Goal: Transaction & Acquisition: Book appointment/travel/reservation

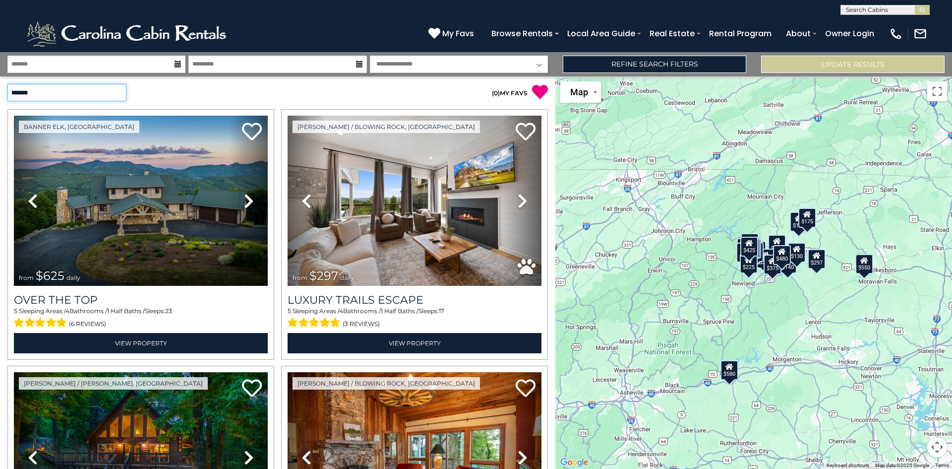
click at [113, 87] on select "**********" at bounding box center [66, 92] width 119 height 17
select select "**********"
click at [7, 84] on select "**********" at bounding box center [66, 92] width 119 height 17
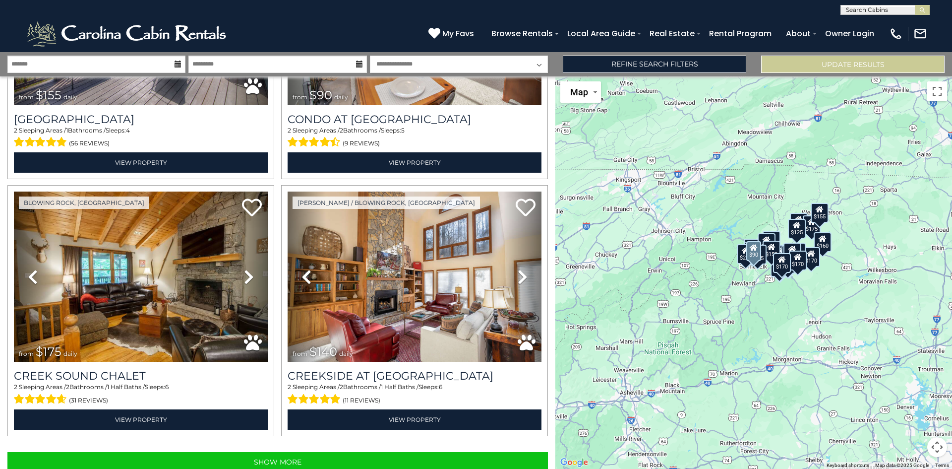
scroll to position [3518, 0]
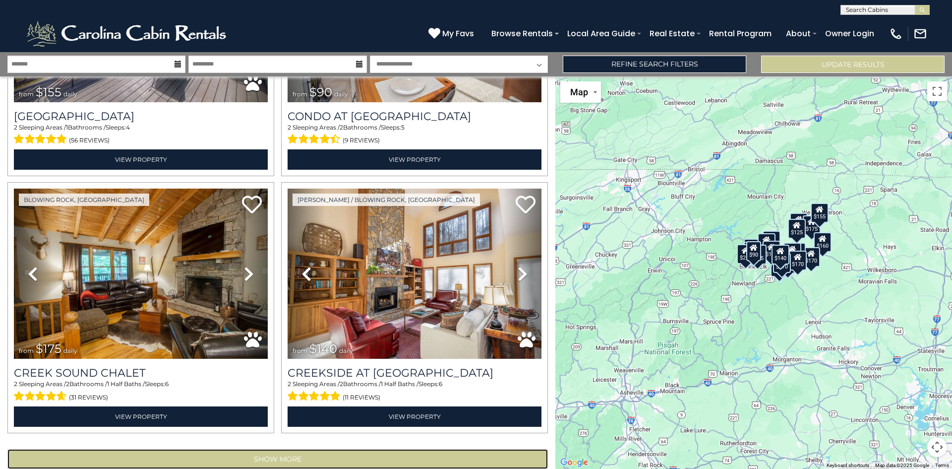
click at [280, 449] on button "Show More" at bounding box center [277, 459] width 540 height 20
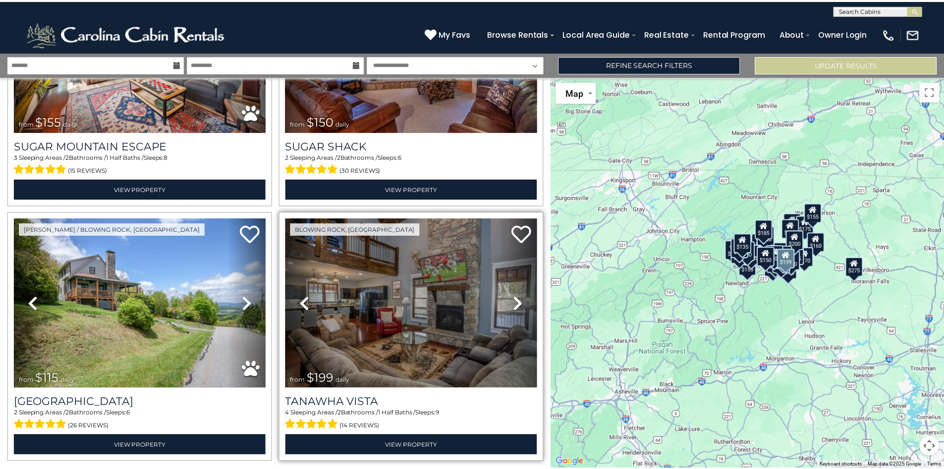
scroll to position [7340, 0]
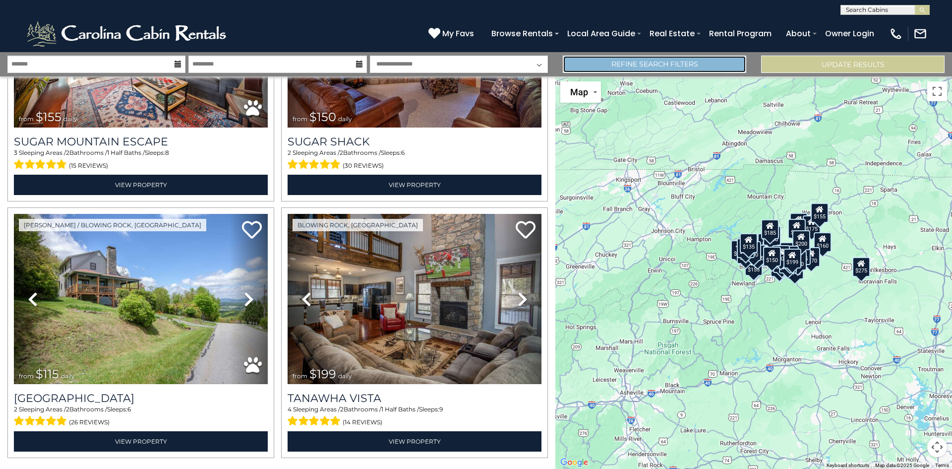
click at [632, 62] on link "Refine Search Filters" at bounding box center [654, 64] width 183 height 17
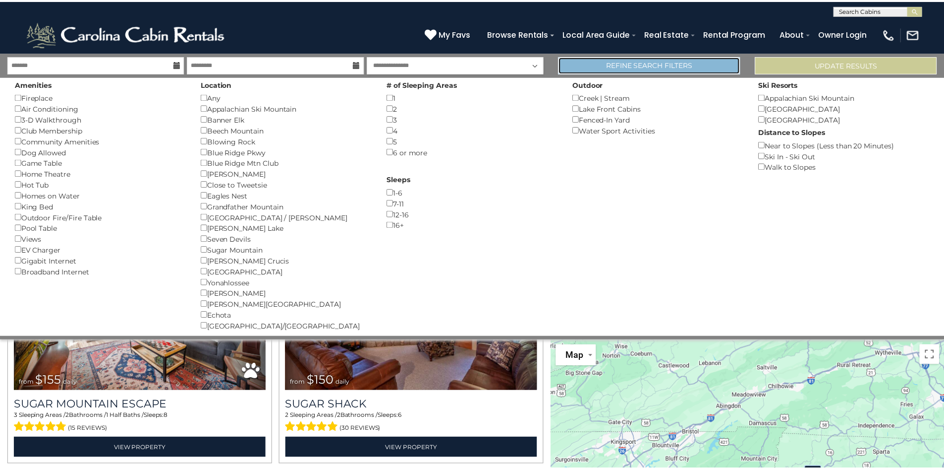
scroll to position [7296, 0]
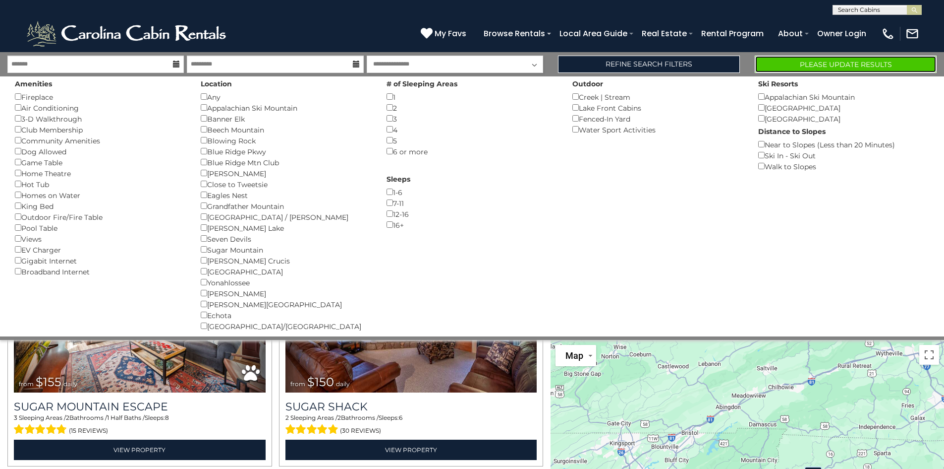
click at [856, 65] on button "Please Update Results" at bounding box center [846, 64] width 182 height 17
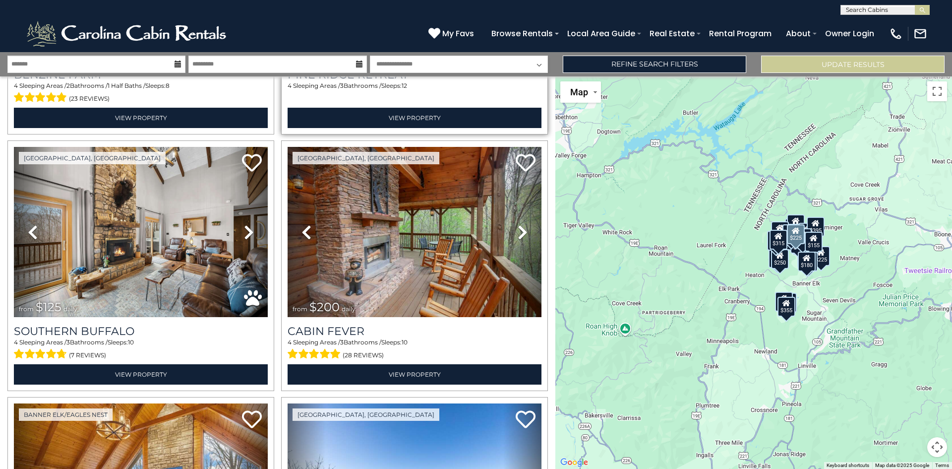
scroll to position [3322, 0]
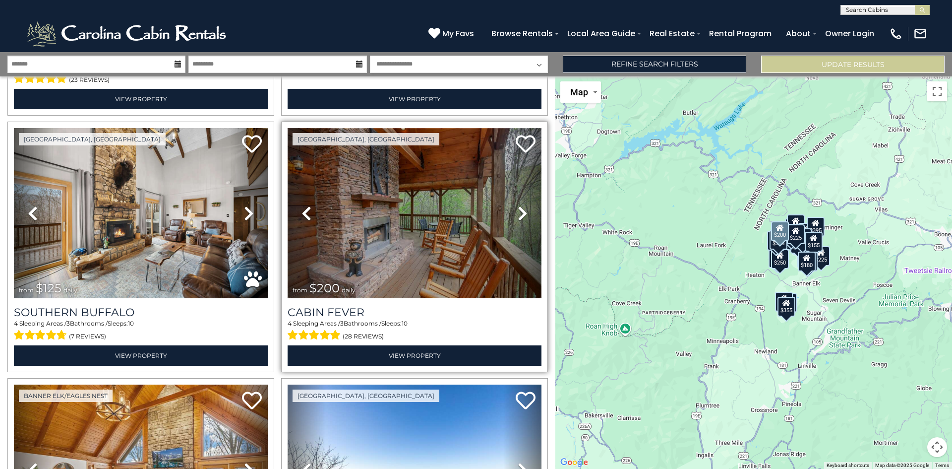
click at [398, 216] on img at bounding box center [415, 213] width 254 height 170
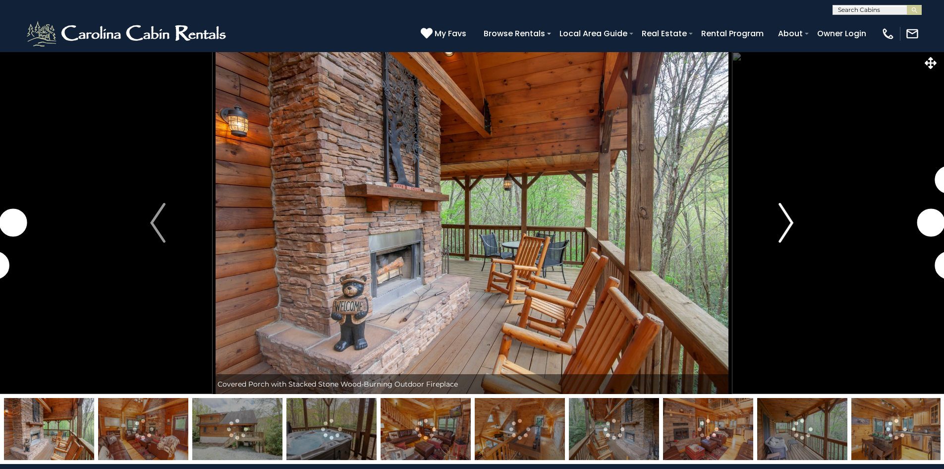
click at [778, 227] on button "Next" at bounding box center [786, 223] width 109 height 342
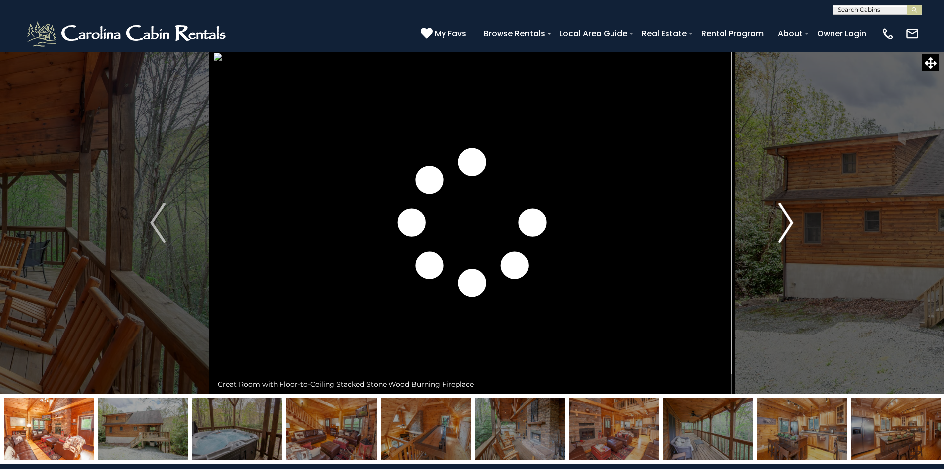
click at [792, 220] on img "Next" at bounding box center [786, 223] width 15 height 40
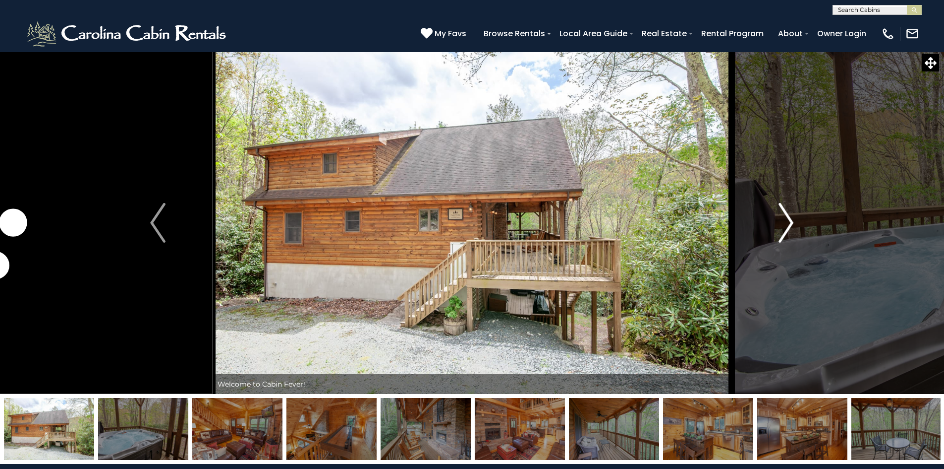
click at [786, 228] on img "Next" at bounding box center [786, 223] width 15 height 40
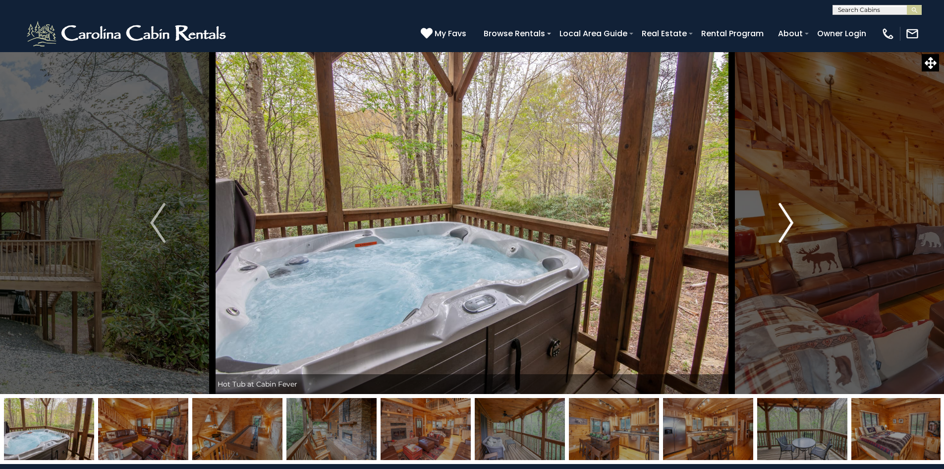
click at [788, 221] on img "Next" at bounding box center [786, 223] width 15 height 40
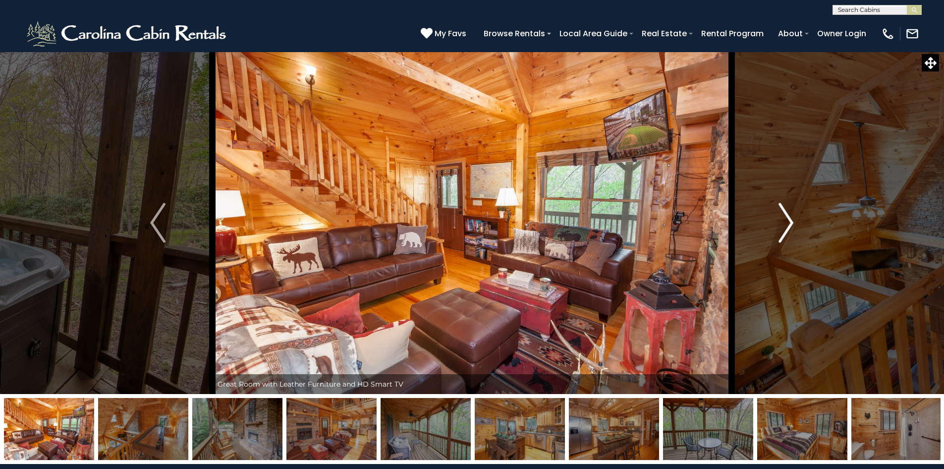
click at [788, 221] on img "Next" at bounding box center [786, 223] width 15 height 40
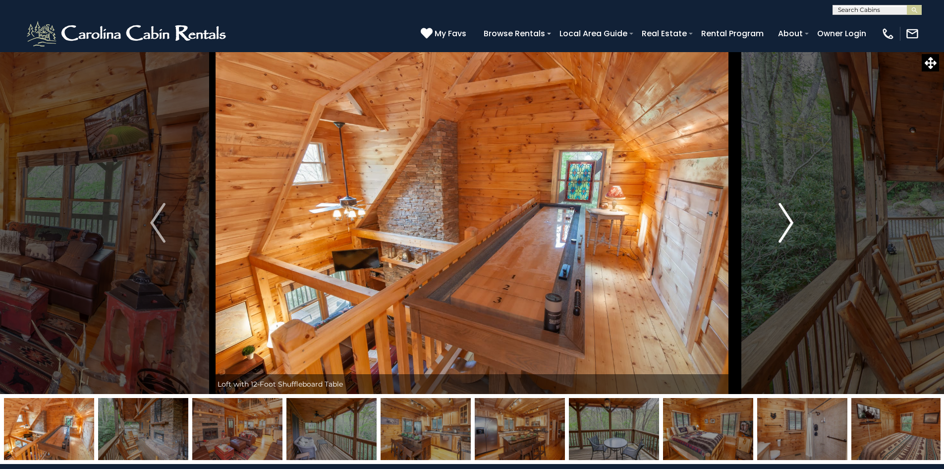
click at [788, 221] on img "Next" at bounding box center [786, 223] width 15 height 40
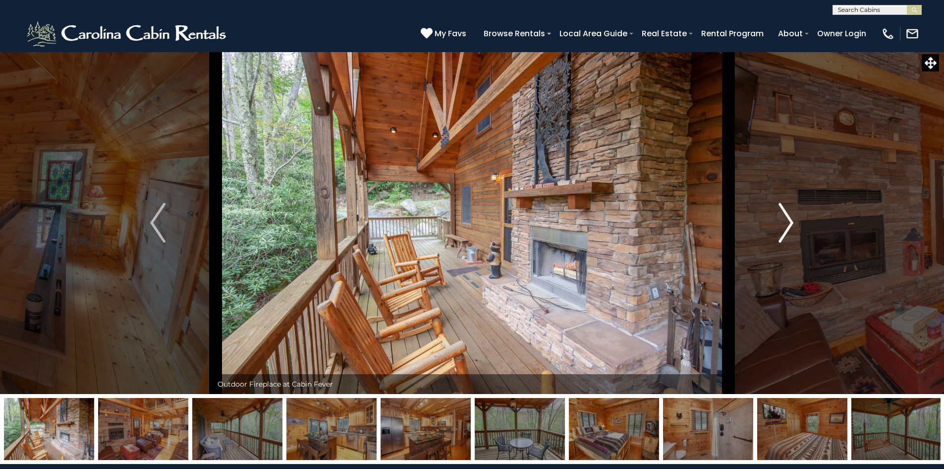
click at [788, 221] on img "Next" at bounding box center [786, 223] width 15 height 40
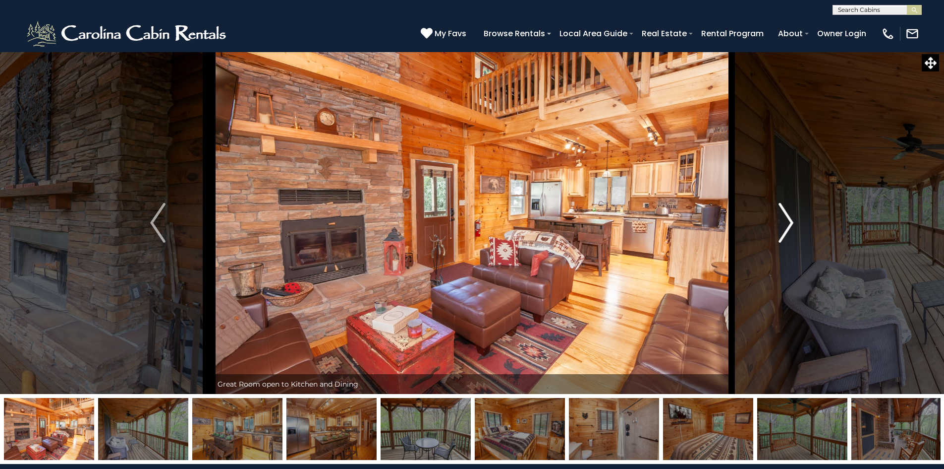
click at [788, 221] on img "Next" at bounding box center [786, 223] width 15 height 40
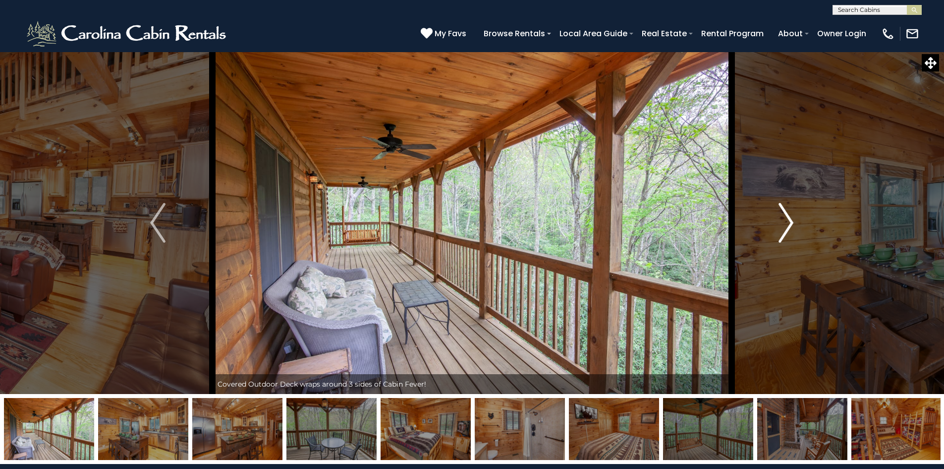
click at [788, 221] on img "Next" at bounding box center [786, 223] width 15 height 40
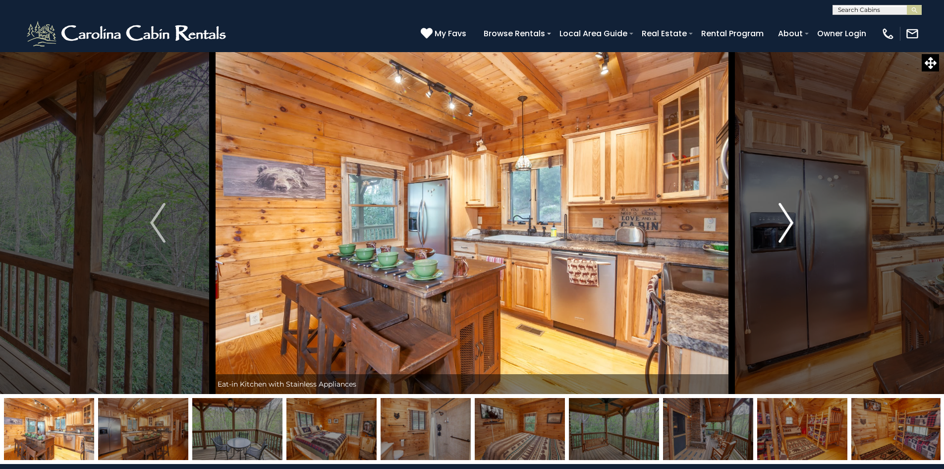
click at [790, 220] on img "Next" at bounding box center [786, 223] width 15 height 40
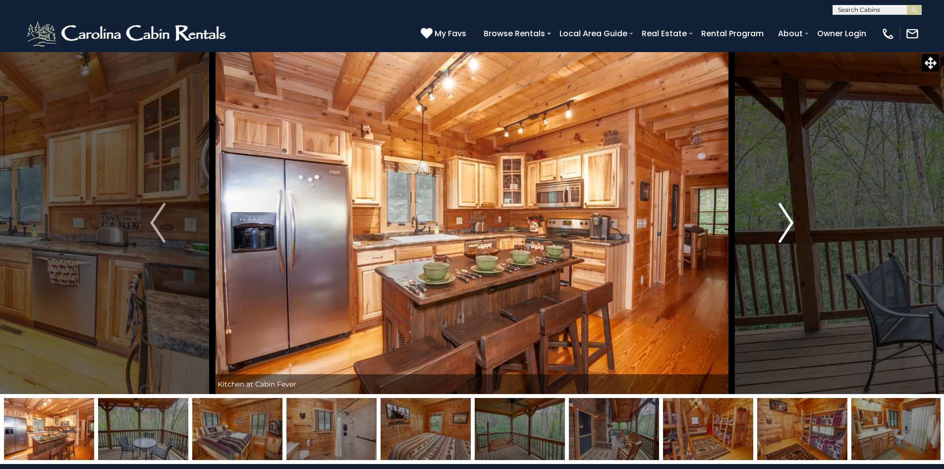
click at [790, 220] on img "Next" at bounding box center [786, 223] width 15 height 40
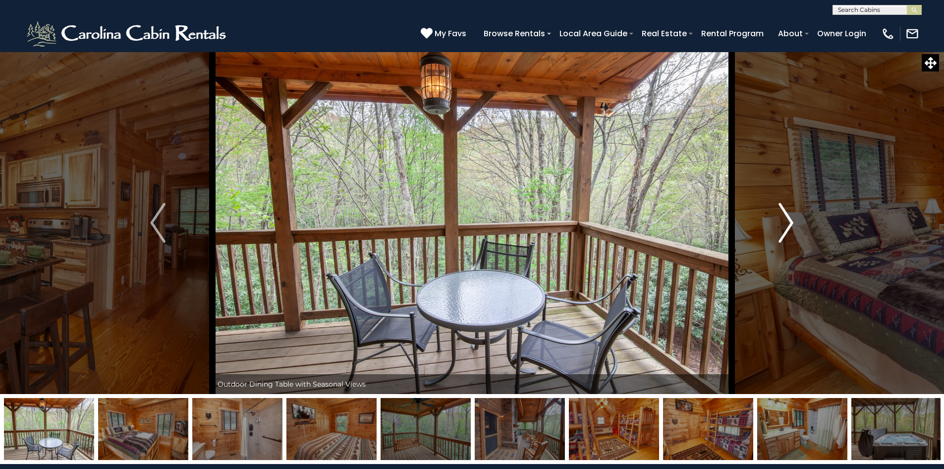
click at [790, 220] on img "Next" at bounding box center [786, 223] width 15 height 40
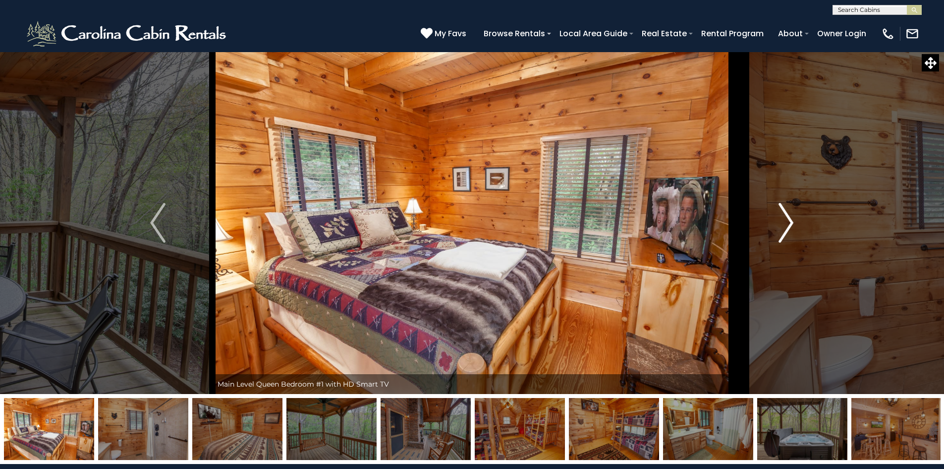
click at [790, 220] on img "Next" at bounding box center [786, 223] width 15 height 40
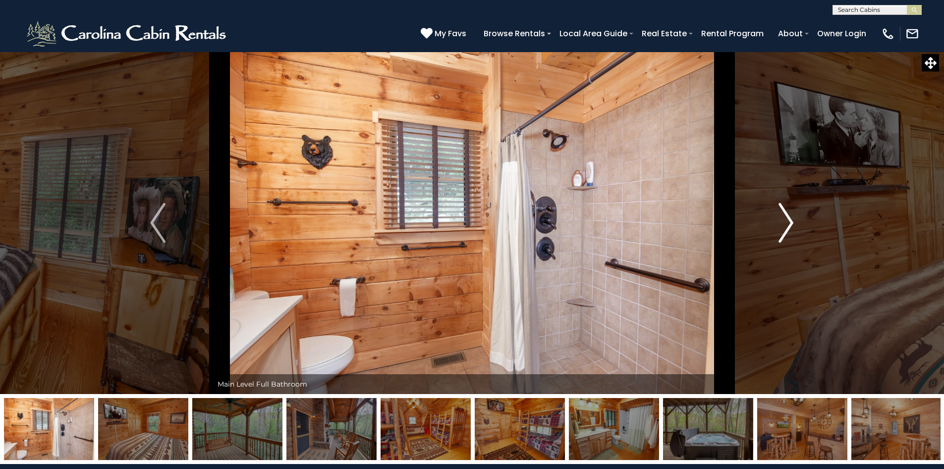
click at [790, 220] on img "Next" at bounding box center [786, 223] width 15 height 40
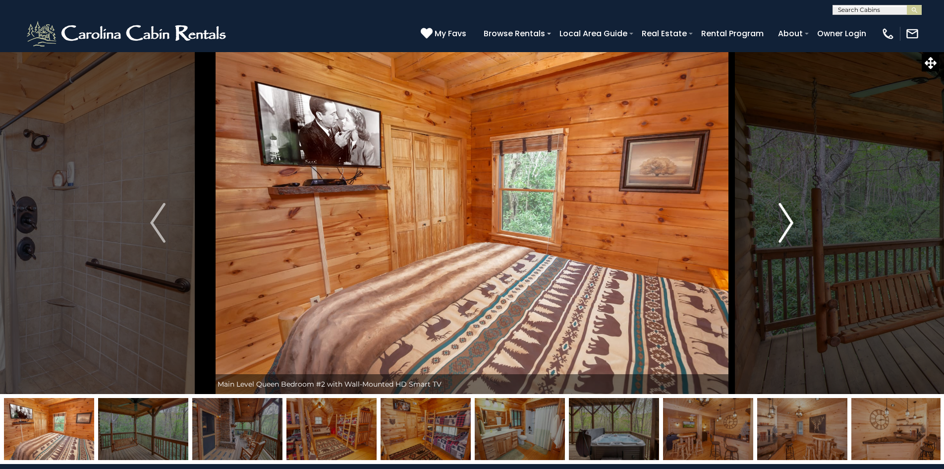
click at [790, 220] on img "Next" at bounding box center [786, 223] width 15 height 40
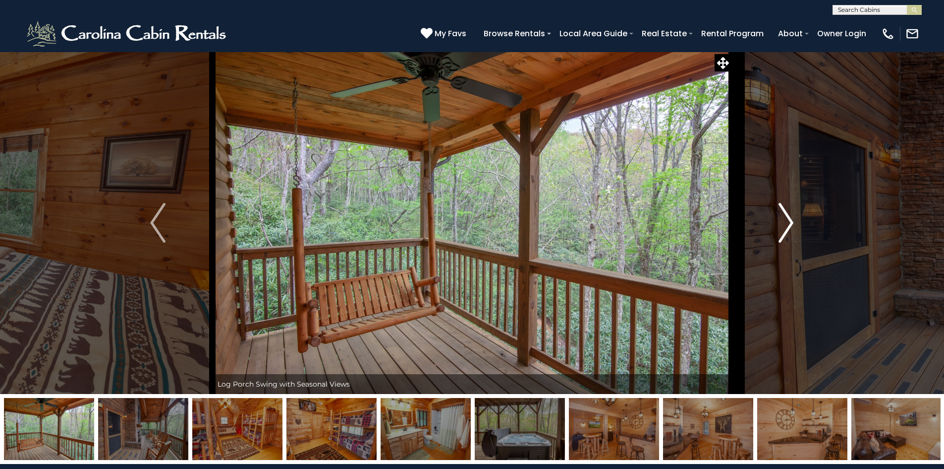
click at [790, 220] on img "Next" at bounding box center [786, 223] width 15 height 40
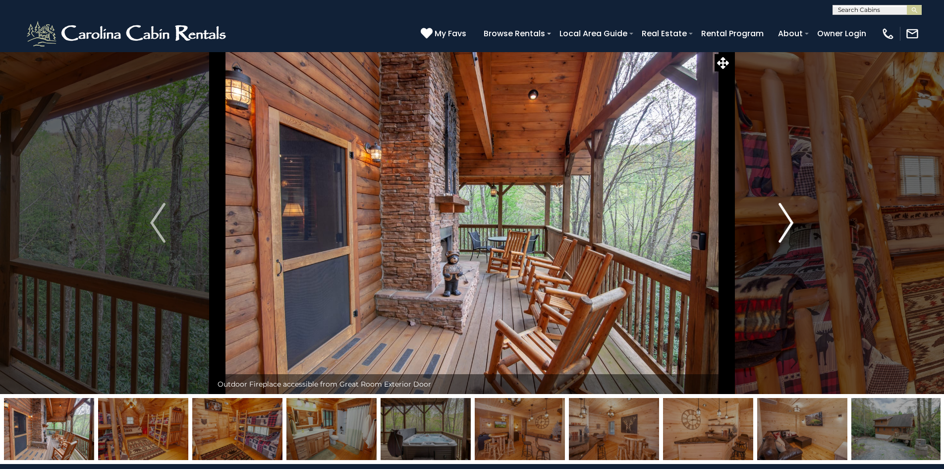
click at [793, 225] on img "Next" at bounding box center [786, 223] width 15 height 40
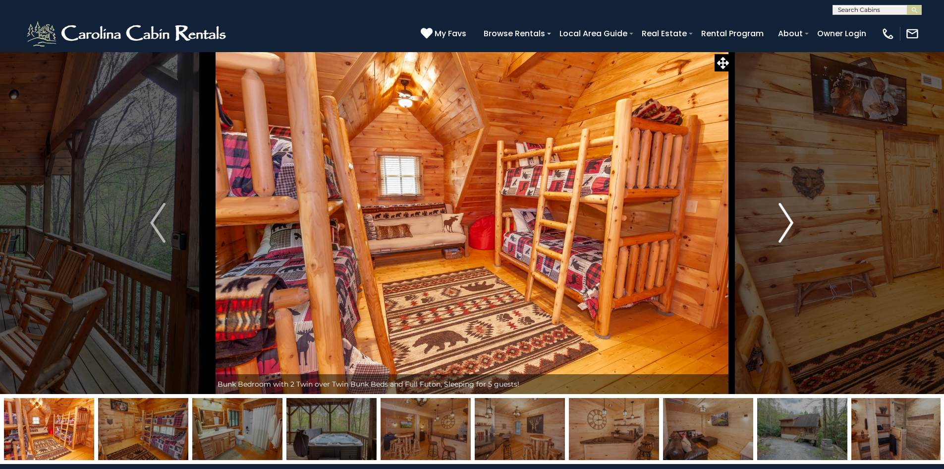
click at [790, 224] on img "Next" at bounding box center [786, 223] width 15 height 40
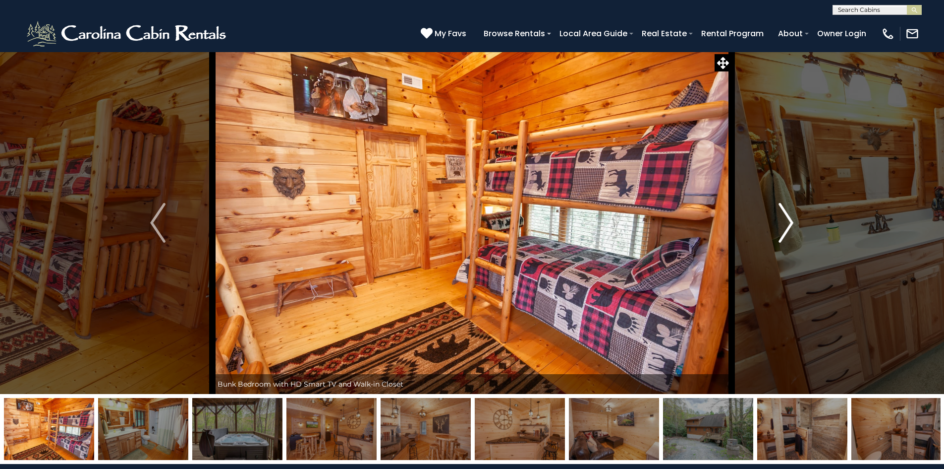
click at [784, 224] on img "Next" at bounding box center [786, 223] width 15 height 40
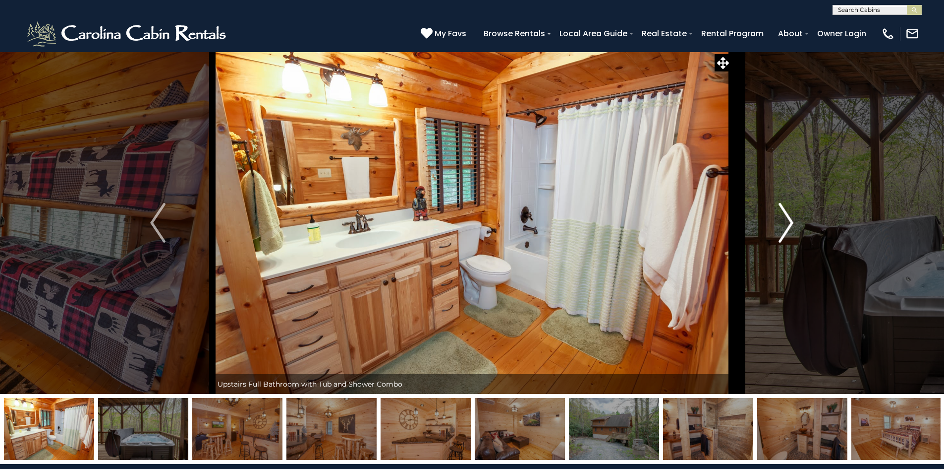
click at [784, 224] on img "Next" at bounding box center [786, 223] width 15 height 40
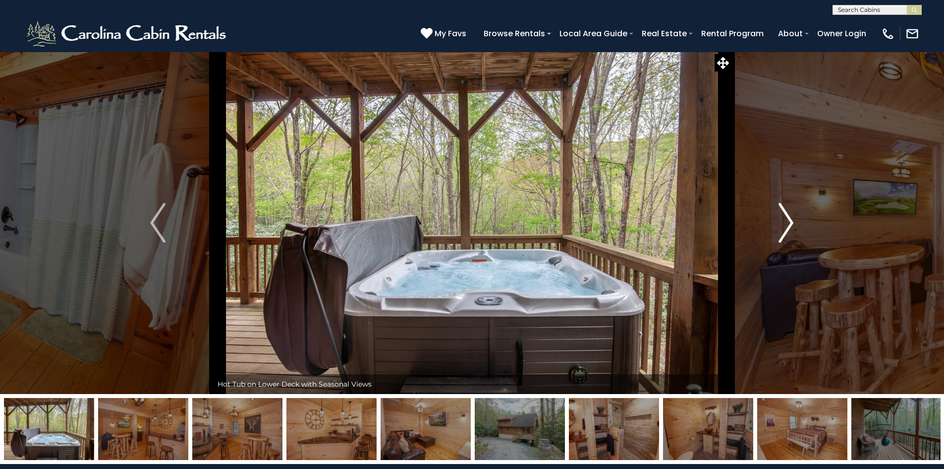
click at [787, 223] on img "Next" at bounding box center [786, 223] width 15 height 40
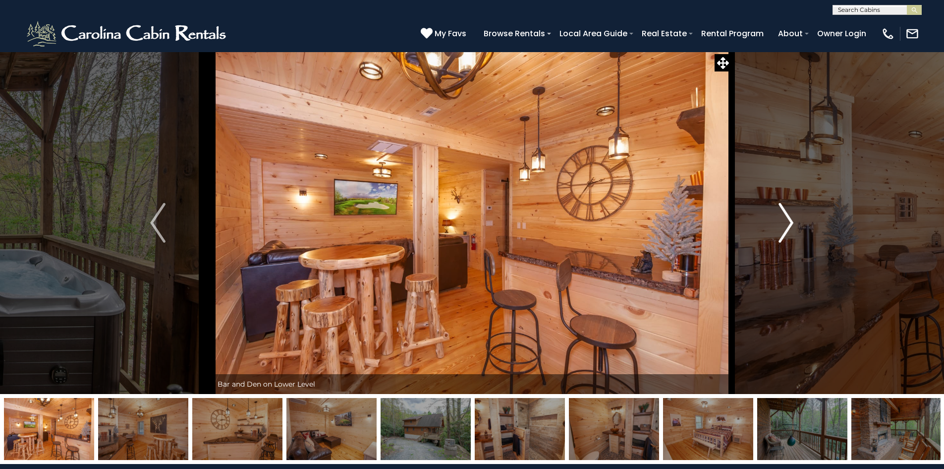
click at [787, 223] on img "Next" at bounding box center [786, 223] width 15 height 40
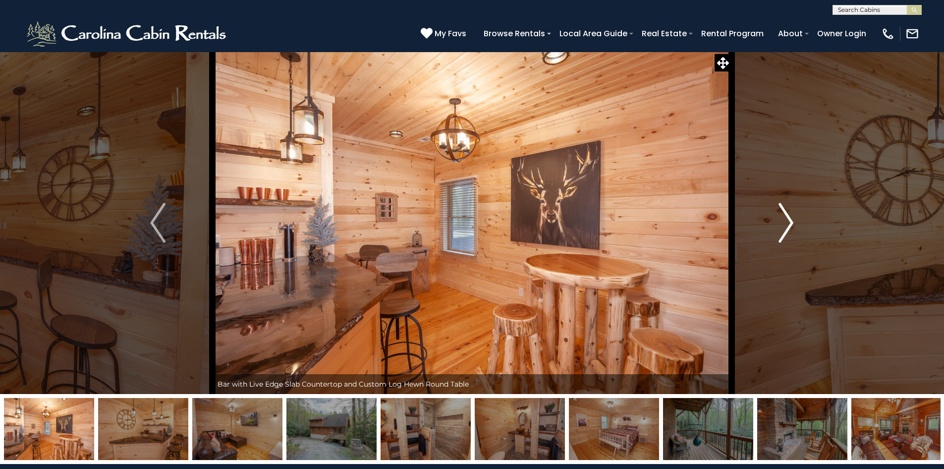
click at [787, 223] on img "Next" at bounding box center [786, 223] width 15 height 40
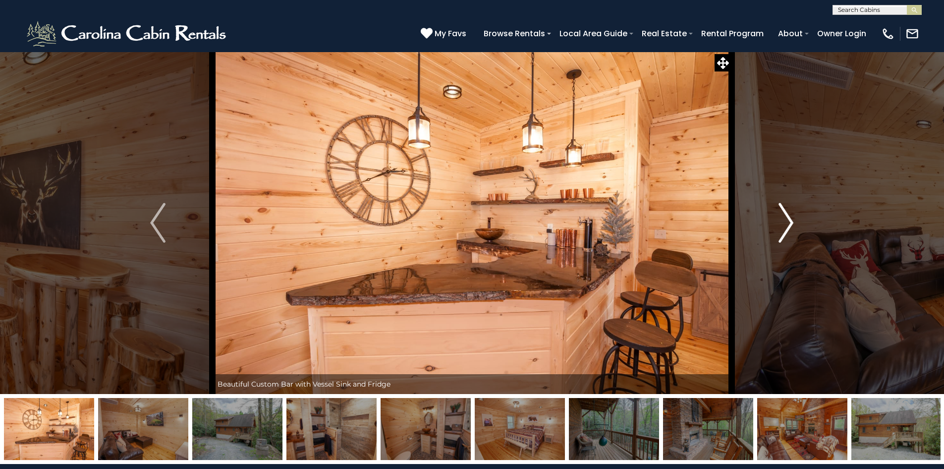
click at [787, 223] on img "Next" at bounding box center [786, 223] width 15 height 40
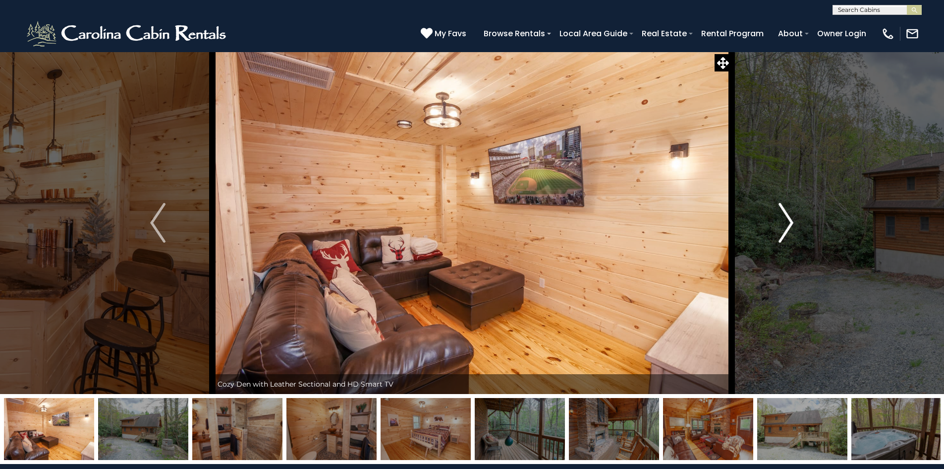
click at [787, 223] on img "Next" at bounding box center [786, 223] width 15 height 40
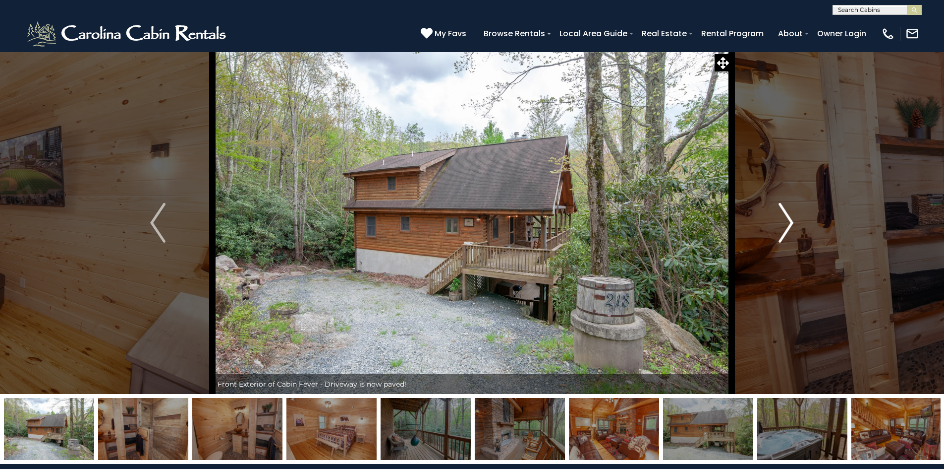
click at [787, 223] on img "Next" at bounding box center [786, 223] width 15 height 40
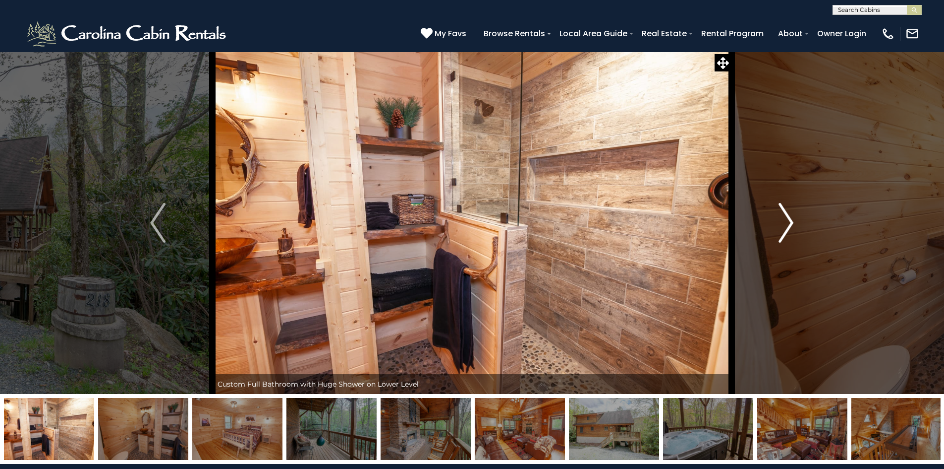
click at [787, 223] on img "Next" at bounding box center [786, 223] width 15 height 40
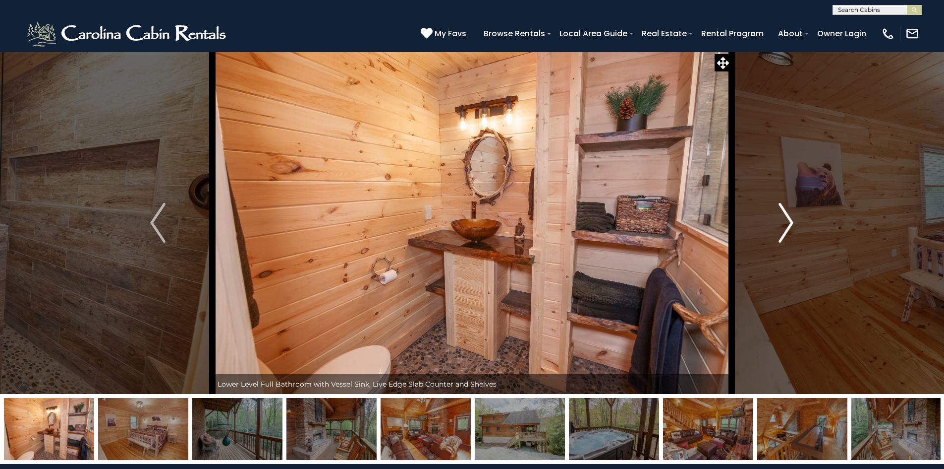
click at [787, 223] on img "Next" at bounding box center [786, 223] width 15 height 40
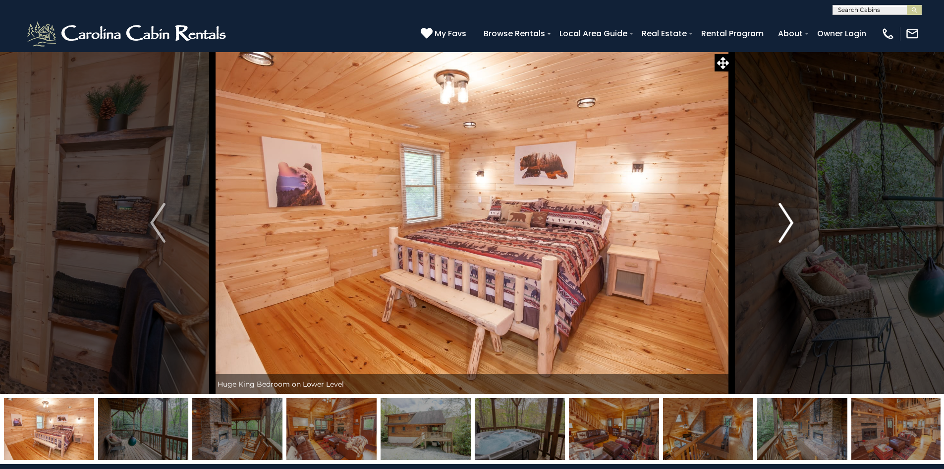
click at [787, 223] on img "Next" at bounding box center [786, 223] width 15 height 40
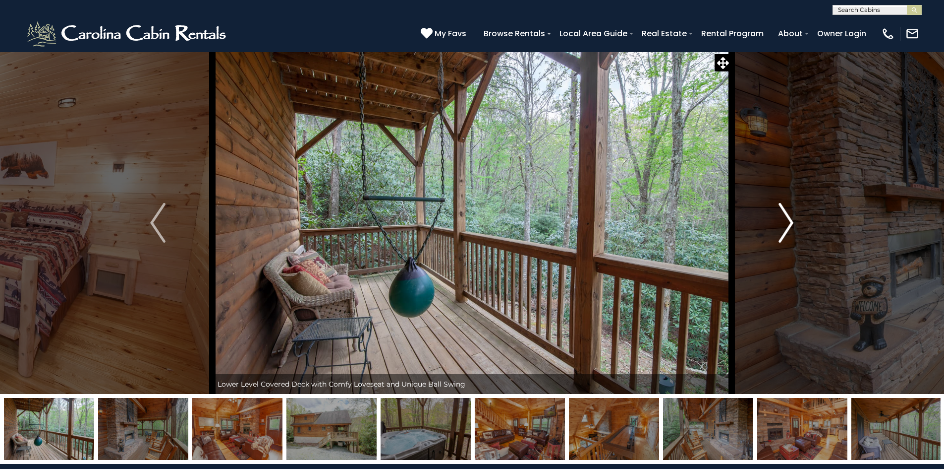
click at [787, 223] on img "Next" at bounding box center [786, 223] width 15 height 40
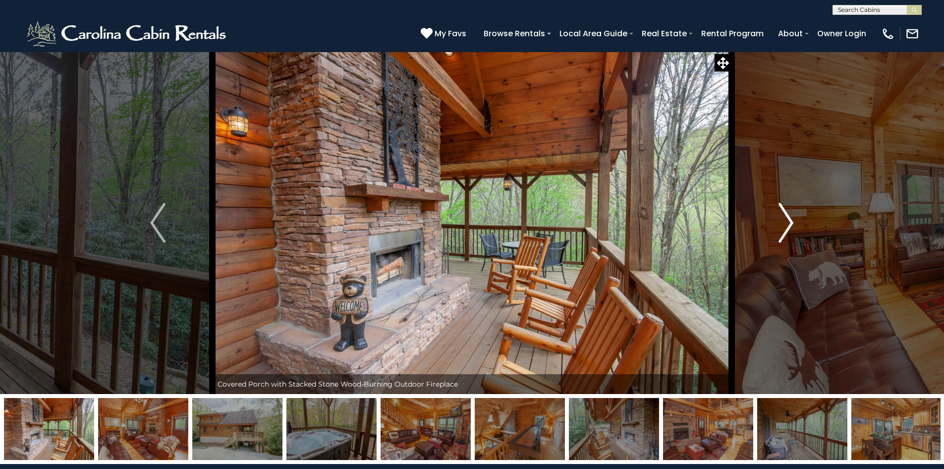
click at [788, 223] on img "Next" at bounding box center [786, 223] width 15 height 40
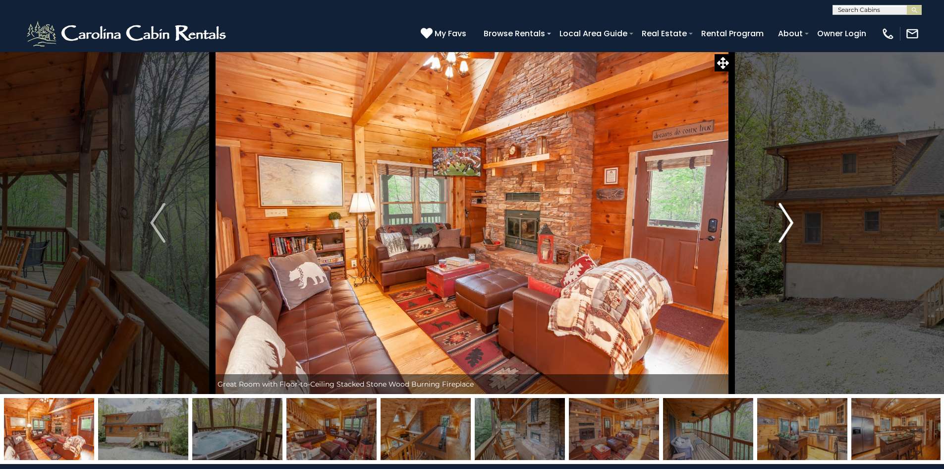
click at [788, 223] on img "Next" at bounding box center [786, 223] width 15 height 40
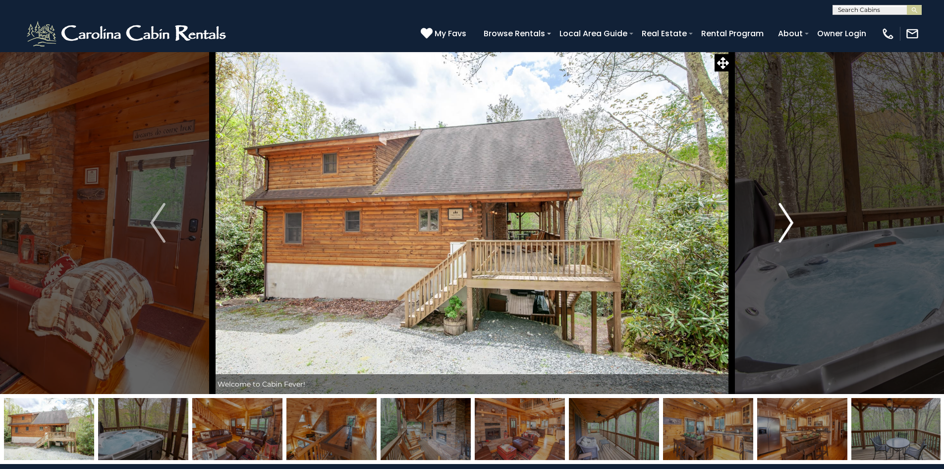
click at [788, 223] on img "Next" at bounding box center [786, 223] width 15 height 40
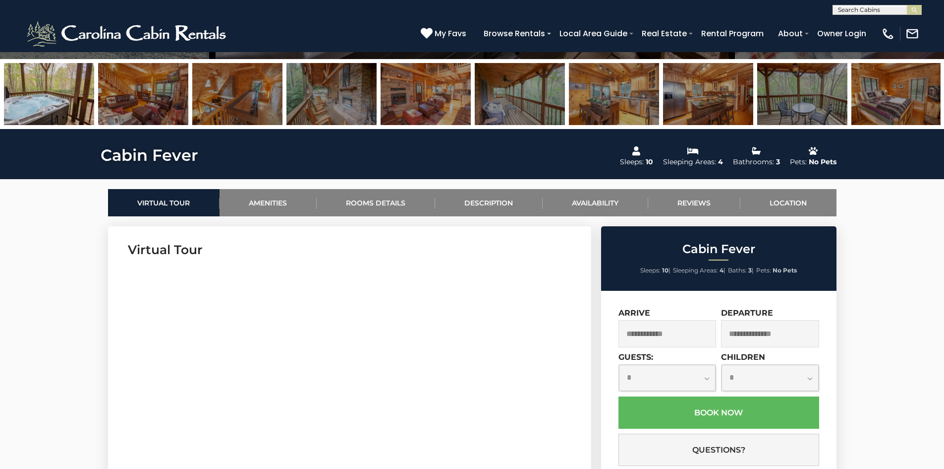
scroll to position [347, 0]
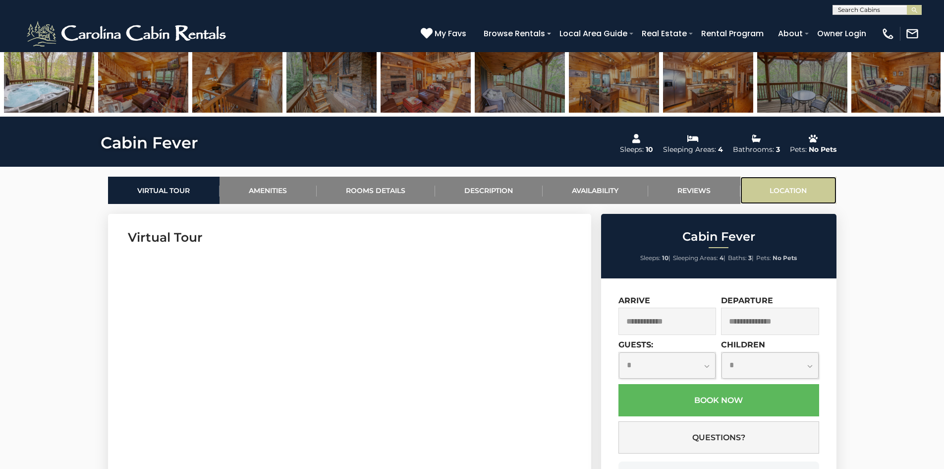
click at [779, 188] on link "Location" at bounding box center [789, 189] width 96 height 27
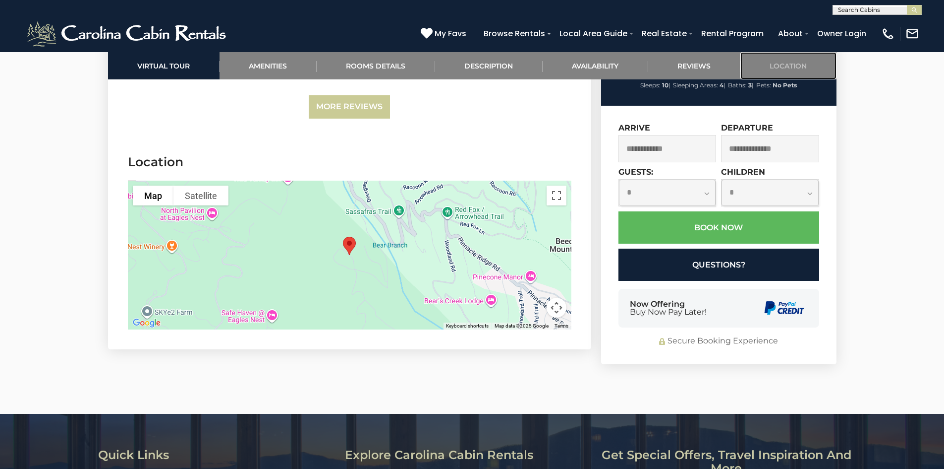
scroll to position [2958, 0]
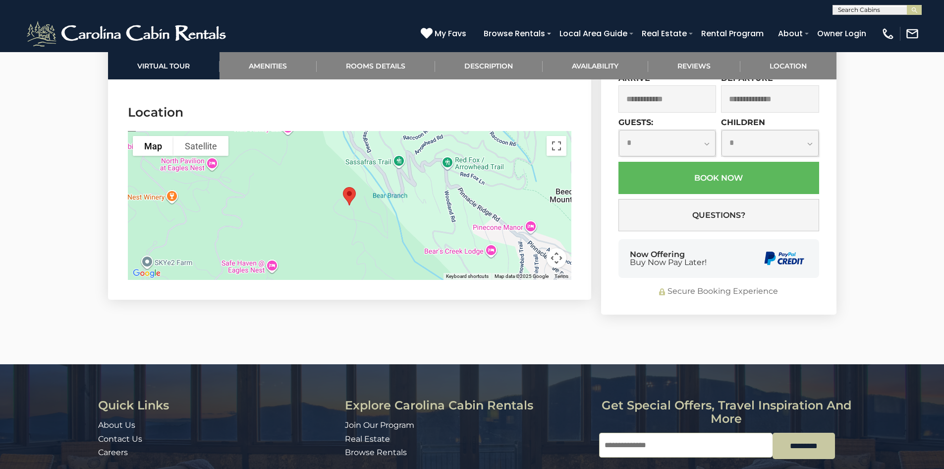
click at [358, 225] on div at bounding box center [350, 205] width 444 height 149
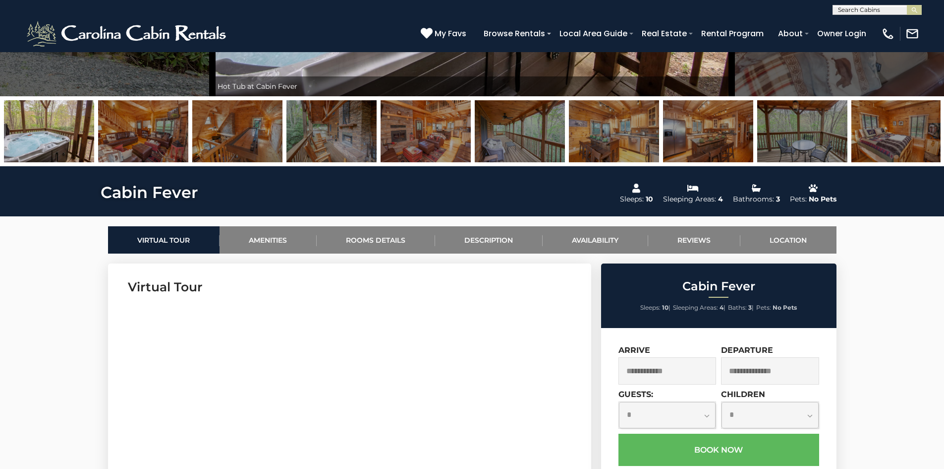
scroll to position [347, 0]
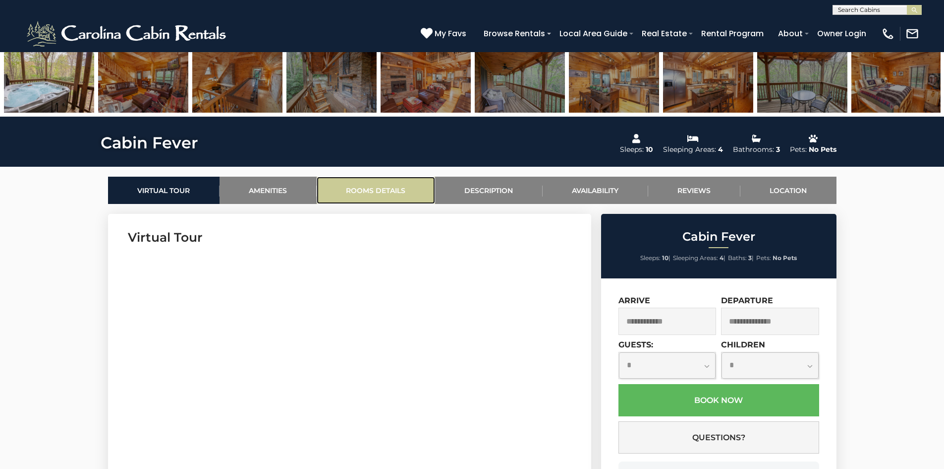
click at [370, 192] on link "Rooms Details" at bounding box center [376, 189] width 118 height 27
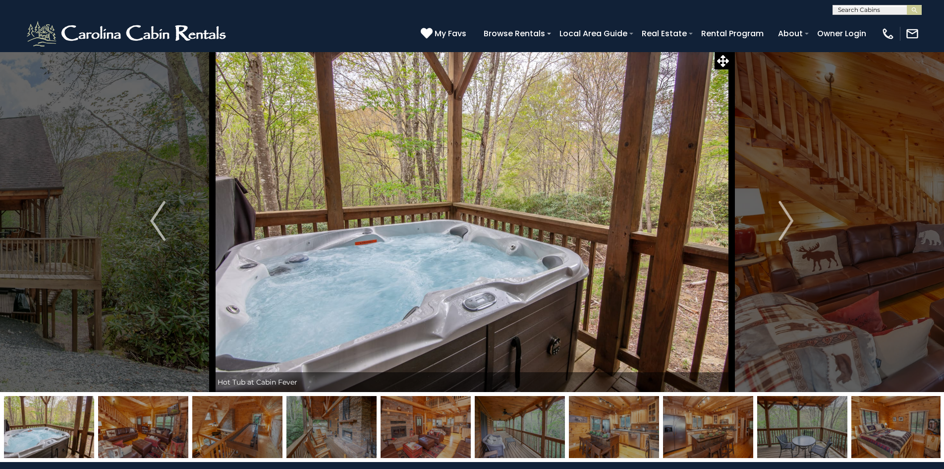
scroll to position [0, 0]
